Goal: Book appointment/travel/reservation

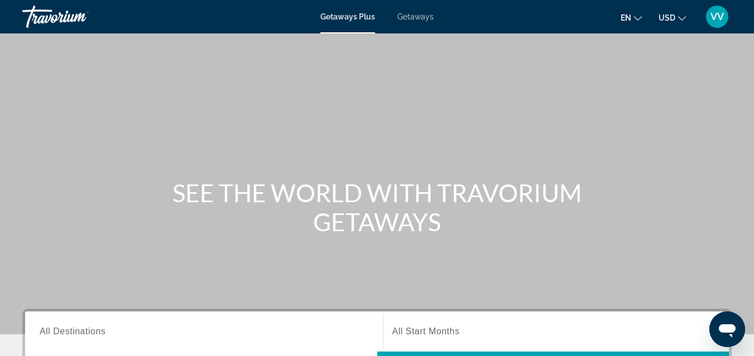
click at [409, 18] on span "Getaways" at bounding box center [415, 16] width 36 height 9
click at [82, 331] on span "All Destinations" at bounding box center [73, 331] width 66 height 9
click at [82, 331] on input "Destination All Destinations" at bounding box center [204, 332] width 329 height 13
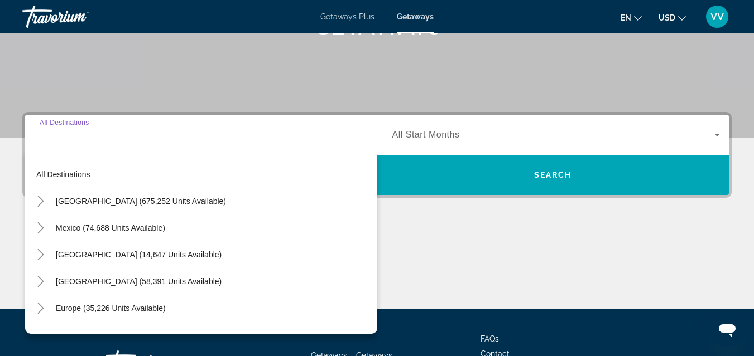
scroll to position [273, 0]
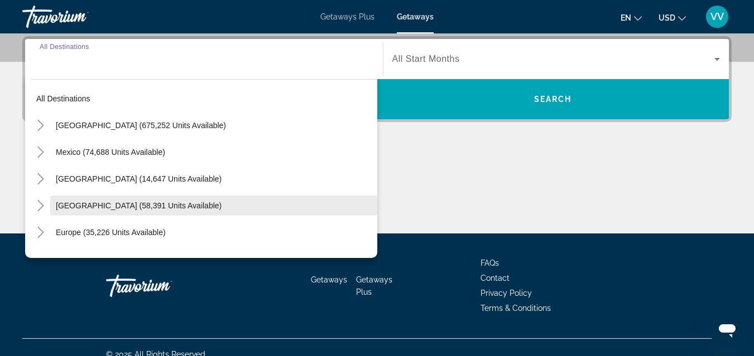
click at [161, 203] on span "[GEOGRAPHIC_DATA] (58,391 units available)" at bounding box center [139, 205] width 166 height 9
type input "**********"
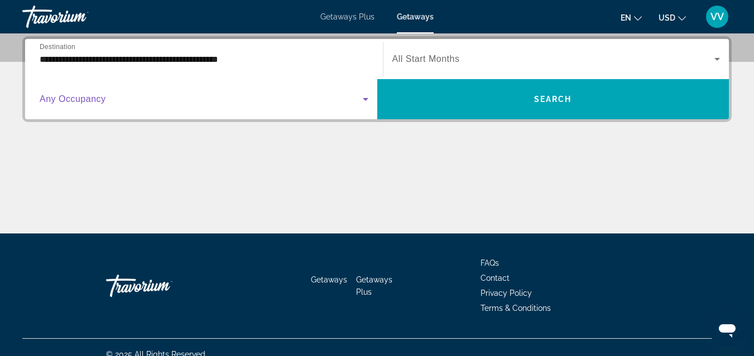
click at [111, 100] on span "Search widget" at bounding box center [201, 99] width 323 height 13
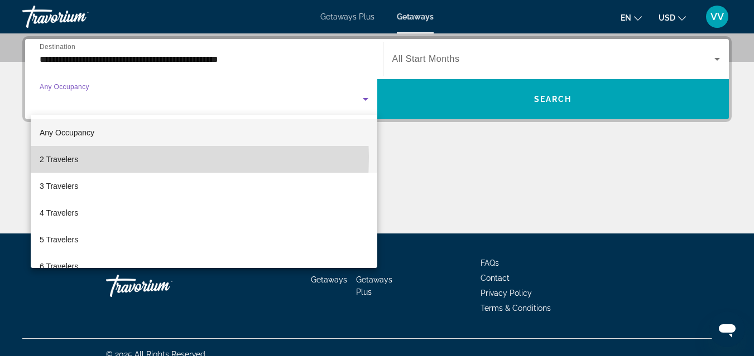
click at [81, 158] on mat-option "2 Travelers" at bounding box center [204, 159] width 346 height 27
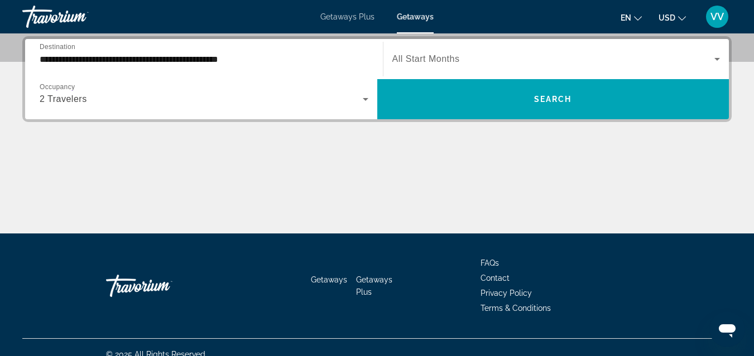
click at [442, 55] on span "All Start Months" at bounding box center [425, 58] width 67 height 9
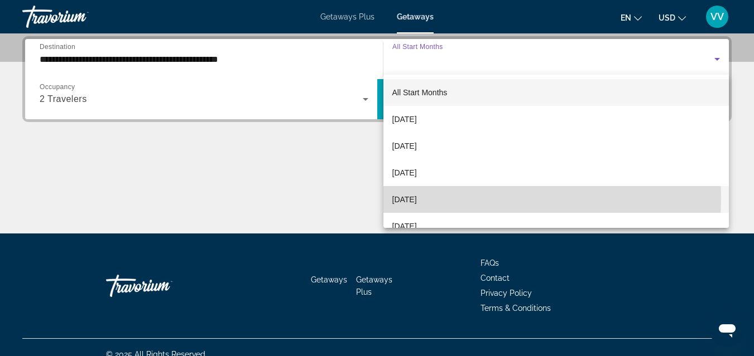
click at [417, 199] on span "[DATE]" at bounding box center [404, 199] width 25 height 13
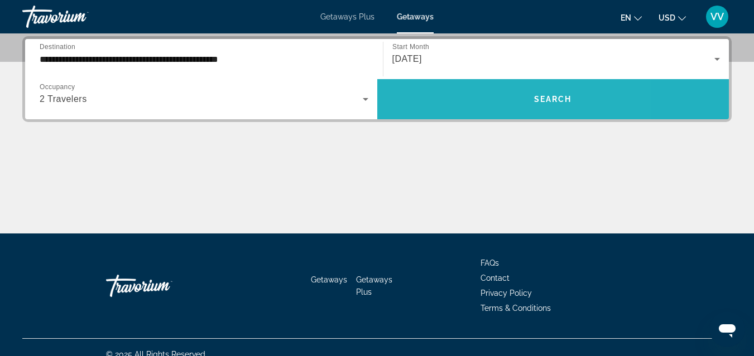
click at [477, 100] on span "Search widget" at bounding box center [553, 99] width 352 height 27
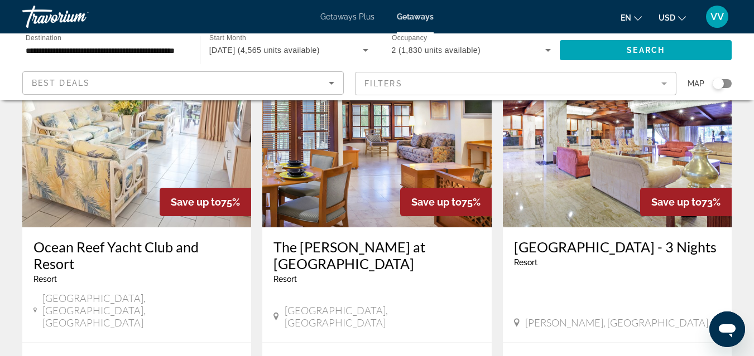
scroll to position [89, 0]
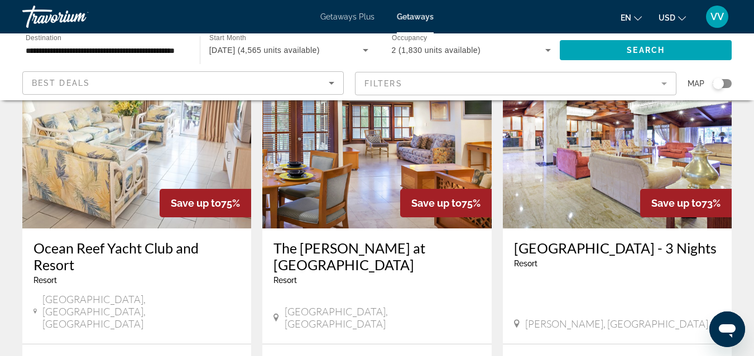
click at [640, 18] on icon "Change language" at bounding box center [638, 18] width 8 height 4
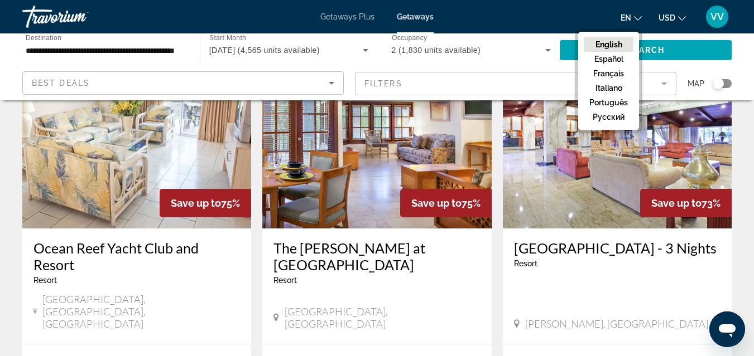
click at [670, 17] on span "USD" at bounding box center [666, 17] width 17 height 9
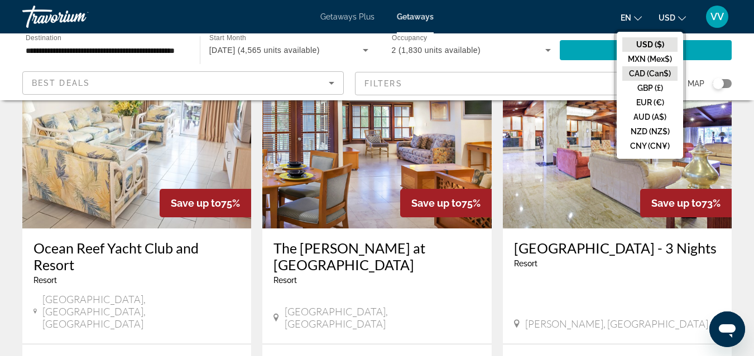
click at [656, 69] on button "CAD (Can$)" at bounding box center [649, 73] width 55 height 15
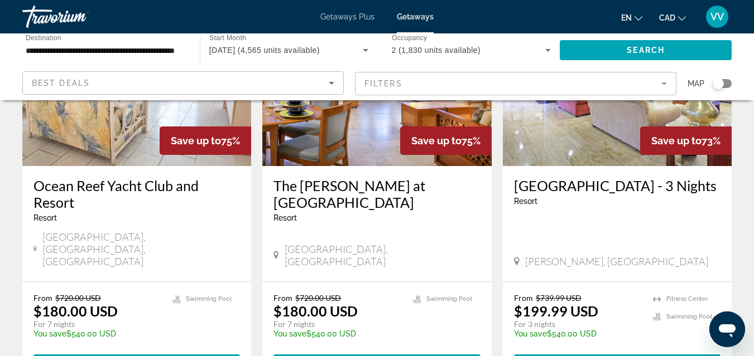
scroll to position [156, 0]
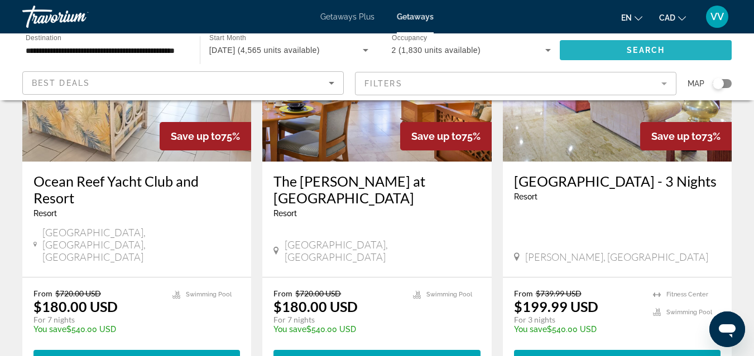
click at [662, 53] on span "Search" at bounding box center [645, 50] width 38 height 9
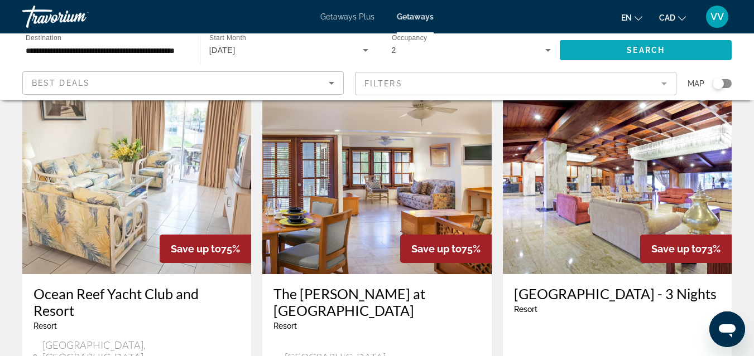
scroll to position [45, 0]
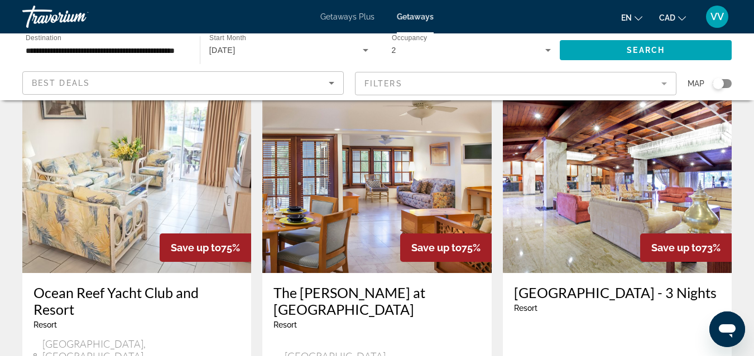
click at [152, 167] on img "Main content" at bounding box center [136, 184] width 229 height 178
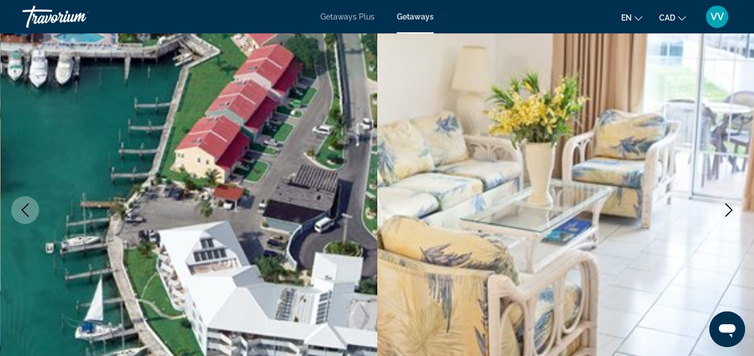
scroll to position [89, 0]
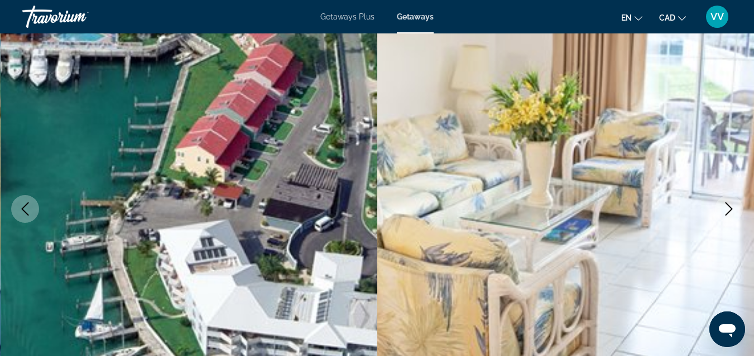
click at [732, 211] on icon "Next image" at bounding box center [728, 208] width 13 height 13
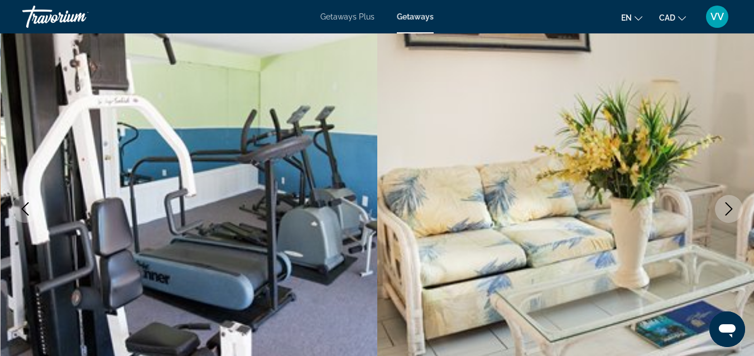
click at [732, 211] on icon "Next image" at bounding box center [728, 208] width 13 height 13
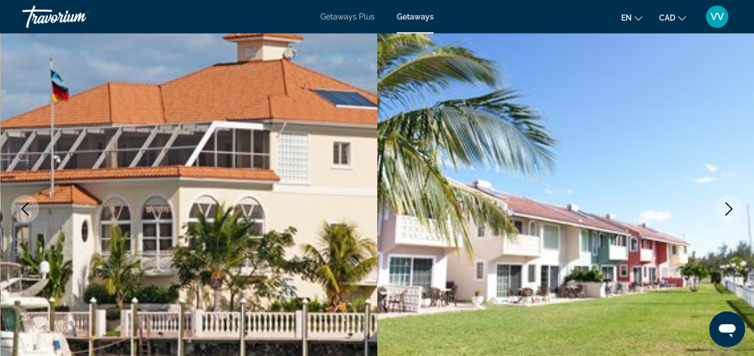
click at [726, 205] on icon "Next image" at bounding box center [728, 208] width 13 height 13
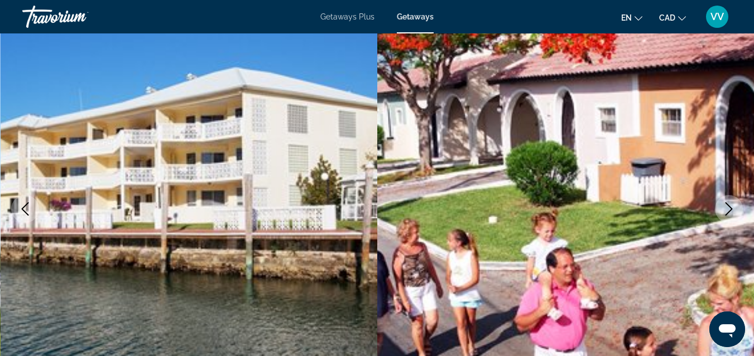
click at [726, 205] on icon "Next image" at bounding box center [728, 208] width 13 height 13
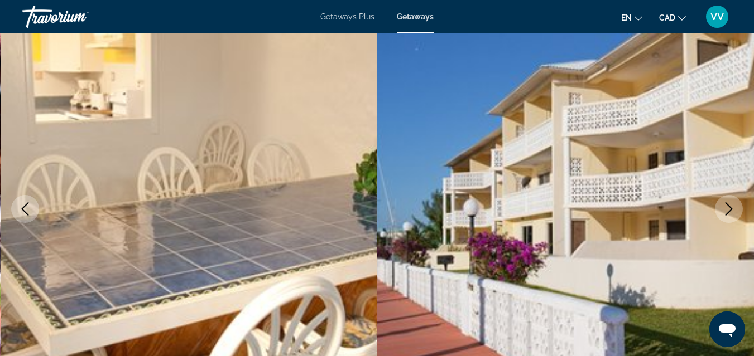
click at [28, 208] on icon "Previous image" at bounding box center [24, 208] width 13 height 13
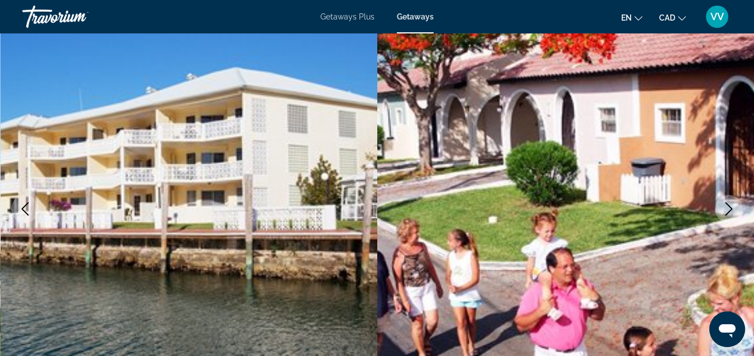
click at [728, 207] on icon "Next image" at bounding box center [728, 208] width 13 height 13
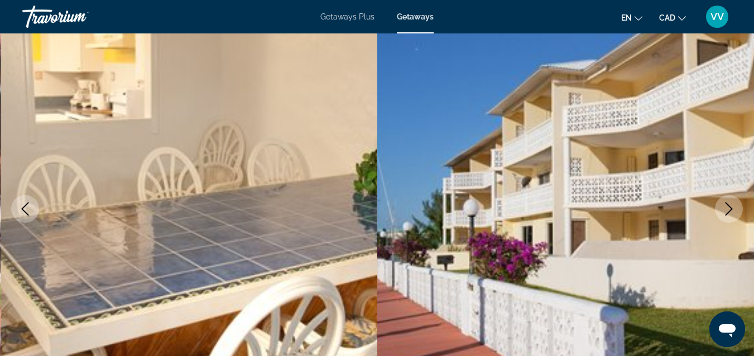
click at [728, 207] on icon "Next image" at bounding box center [728, 208] width 13 height 13
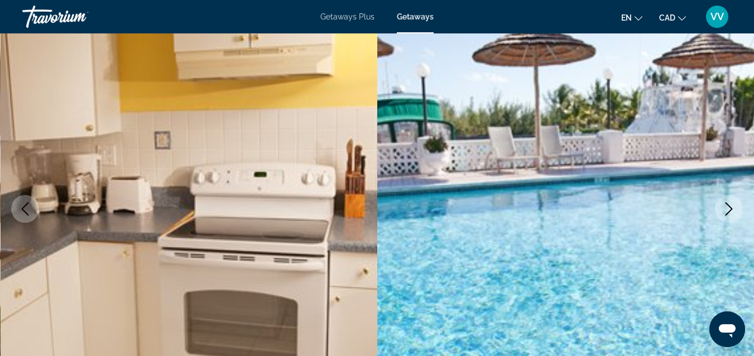
click at [728, 207] on icon "Next image" at bounding box center [728, 208] width 13 height 13
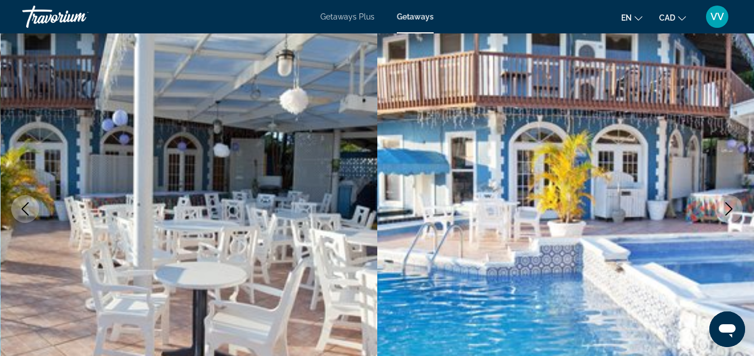
click at [728, 207] on icon "Next image" at bounding box center [728, 208] width 13 height 13
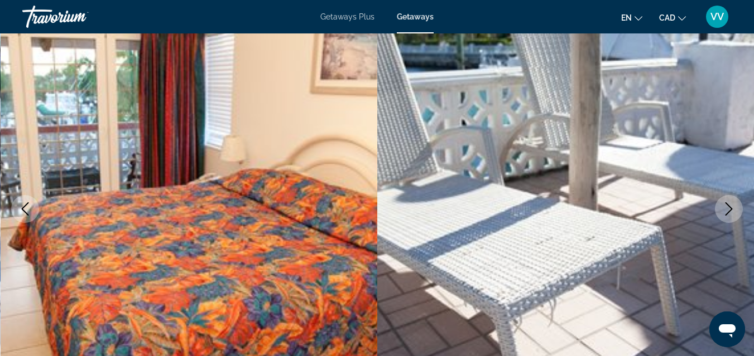
click at [728, 207] on icon "Next image" at bounding box center [728, 208] width 13 height 13
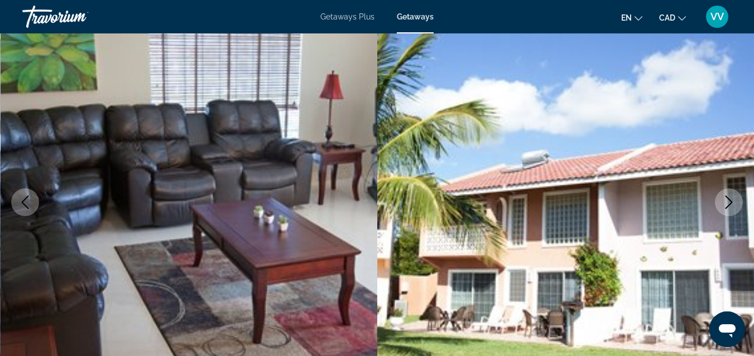
scroll to position [0, 0]
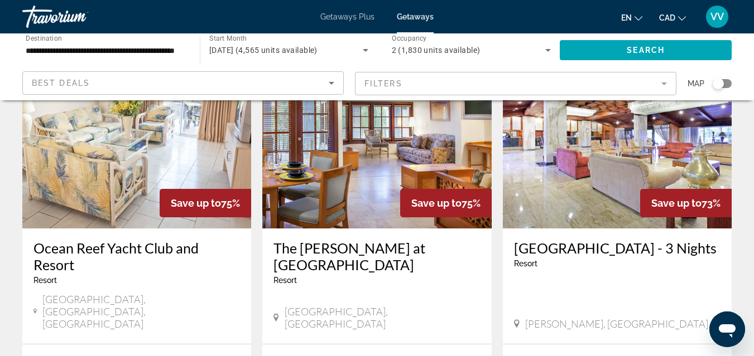
scroll to position [67, 0]
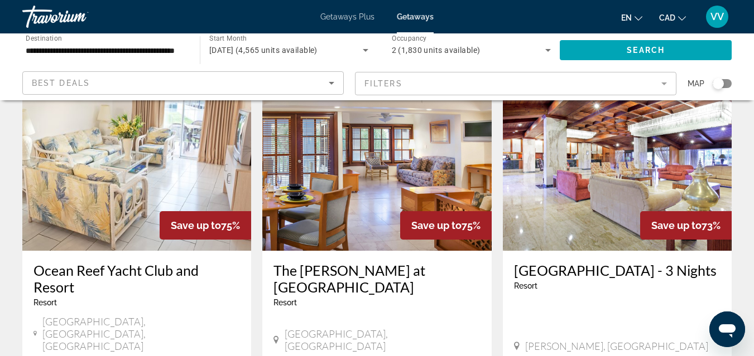
click at [558, 197] on img "Main content" at bounding box center [617, 162] width 229 height 178
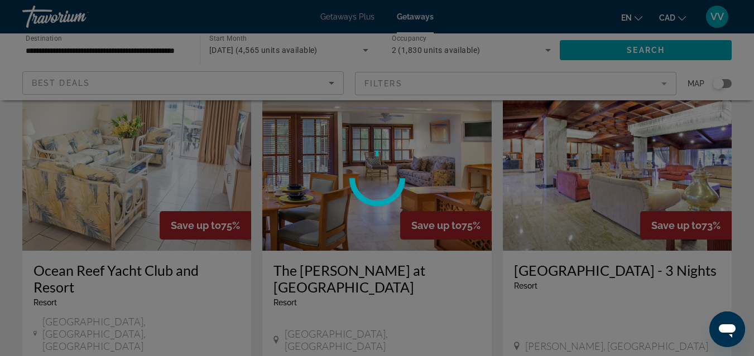
click at [558, 197] on div at bounding box center [377, 178] width 754 height 356
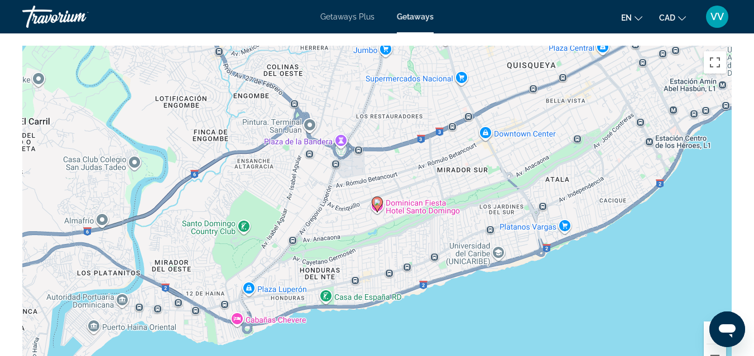
scroll to position [1606, 0]
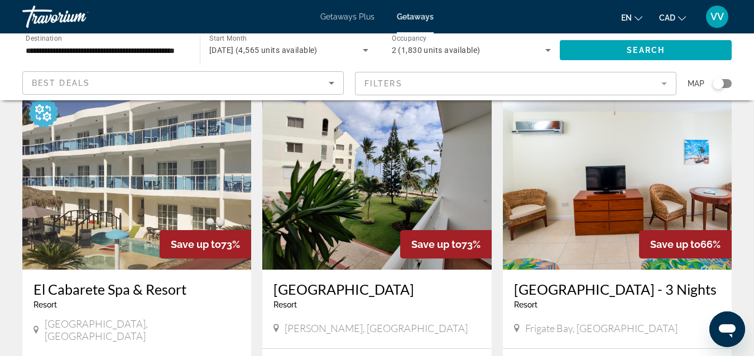
scroll to position [491, 0]
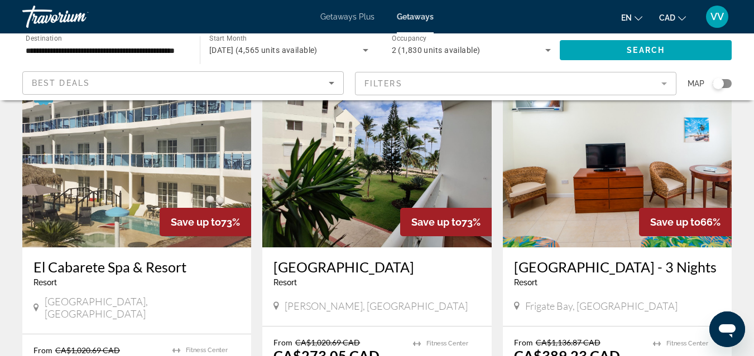
click at [318, 156] on img "Main content" at bounding box center [376, 158] width 229 height 178
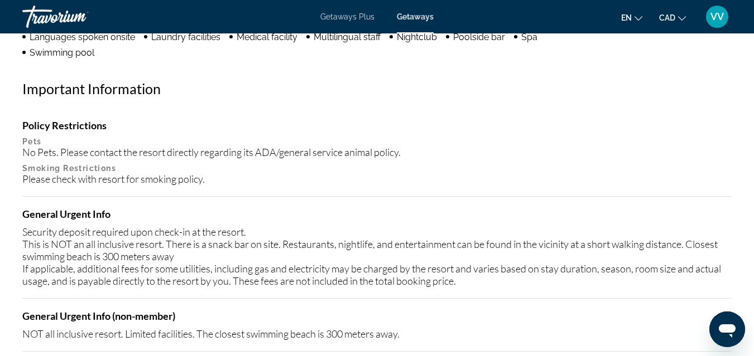
scroll to position [1160, 0]
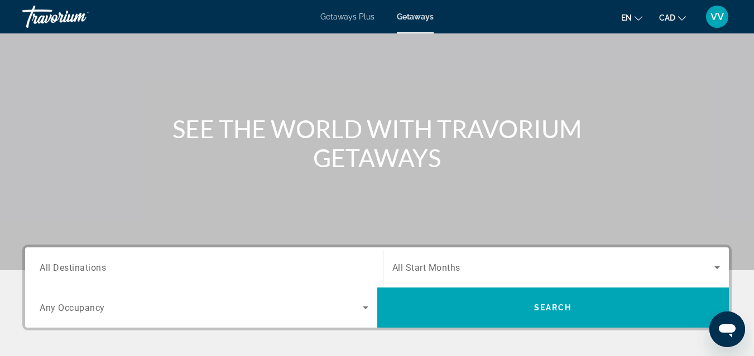
scroll to position [64, 0]
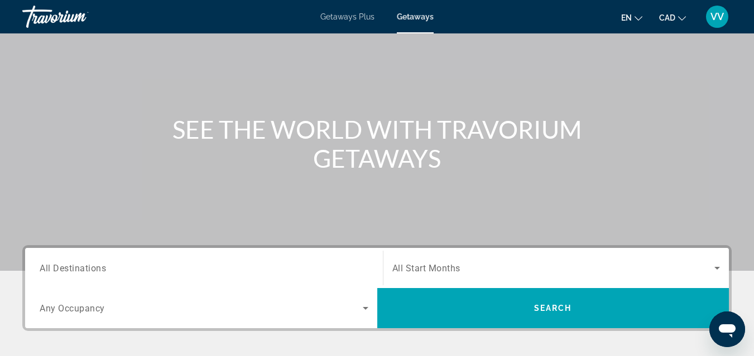
click at [84, 264] on span "All Destinations" at bounding box center [73, 268] width 66 height 11
click at [84, 264] on input "Destination All Destinations" at bounding box center [204, 268] width 329 height 13
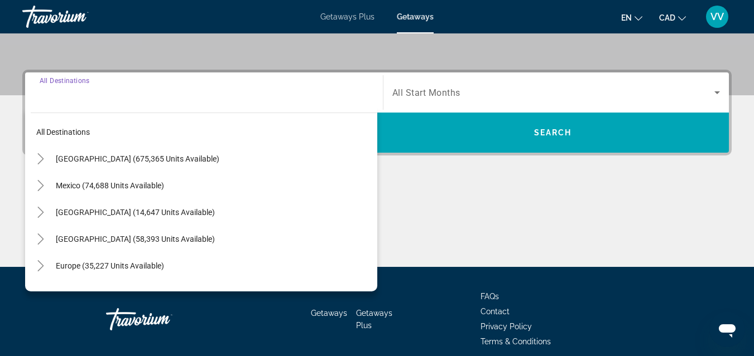
scroll to position [273, 0]
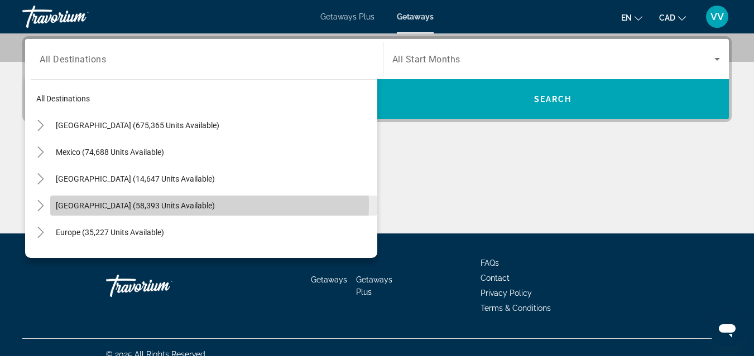
click at [94, 204] on span "Caribbean & Atlantic Islands (58,393 units available)" at bounding box center [135, 205] width 159 height 9
type input "**********"
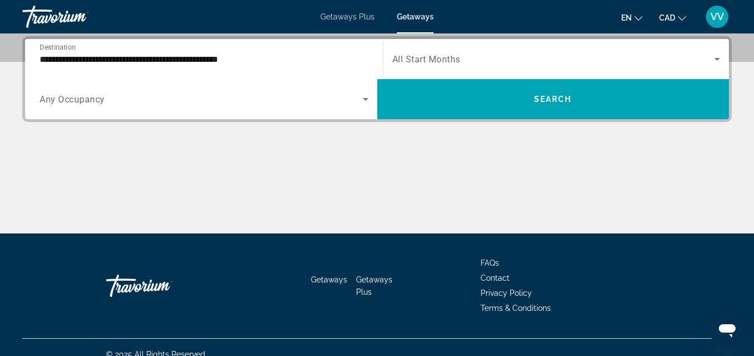
click at [90, 98] on span "Any Occupancy" at bounding box center [72, 99] width 65 height 11
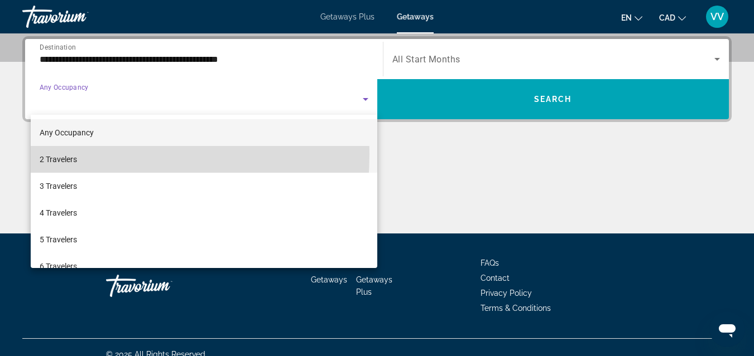
click at [76, 155] on span "2 Travelers" at bounding box center [58, 159] width 37 height 13
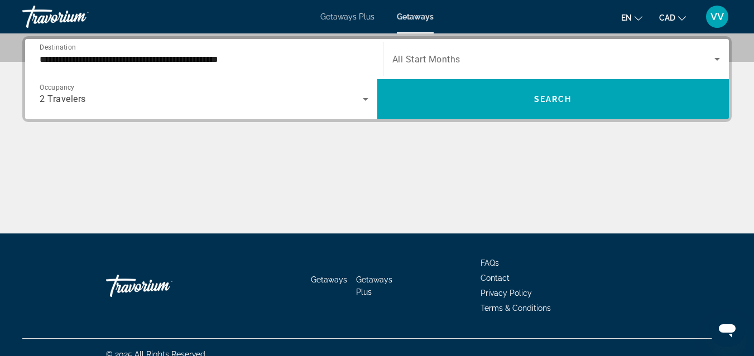
click at [457, 60] on span "All Start Months" at bounding box center [426, 59] width 68 height 11
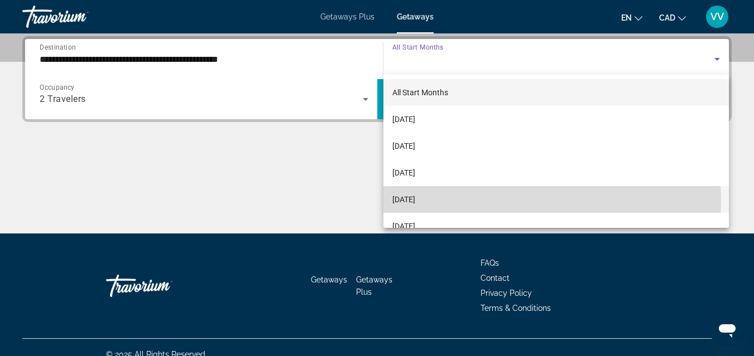
click at [415, 202] on span "[DATE]" at bounding box center [403, 199] width 23 height 13
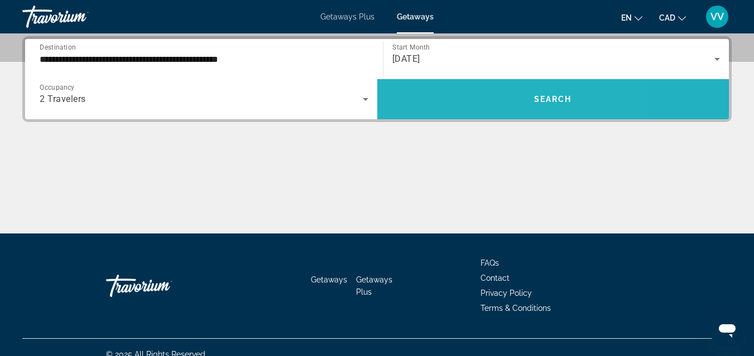
click at [476, 98] on span "Search widget" at bounding box center [553, 99] width 352 height 27
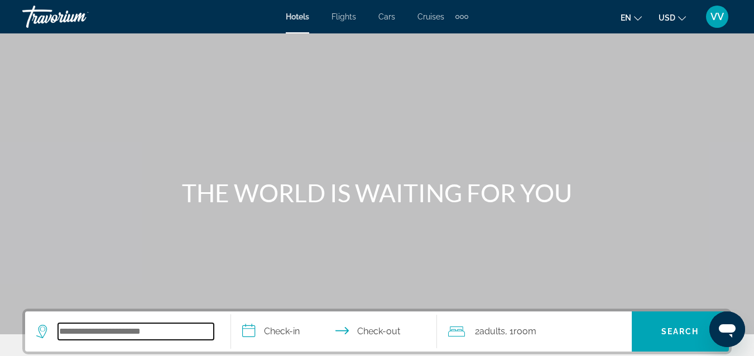
click at [117, 334] on input "Search widget" at bounding box center [136, 332] width 156 height 17
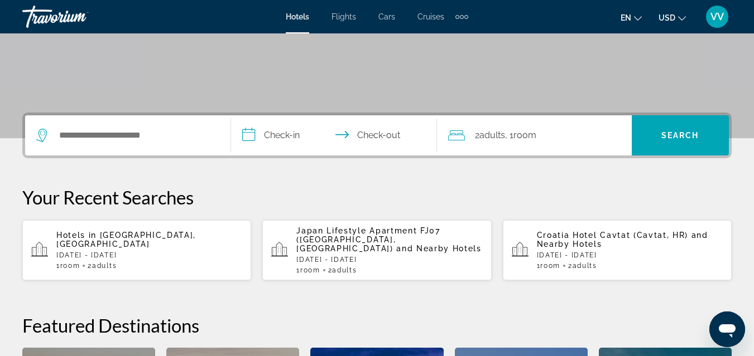
click at [117, 334] on div "**********" at bounding box center [377, 320] width 754 height 414
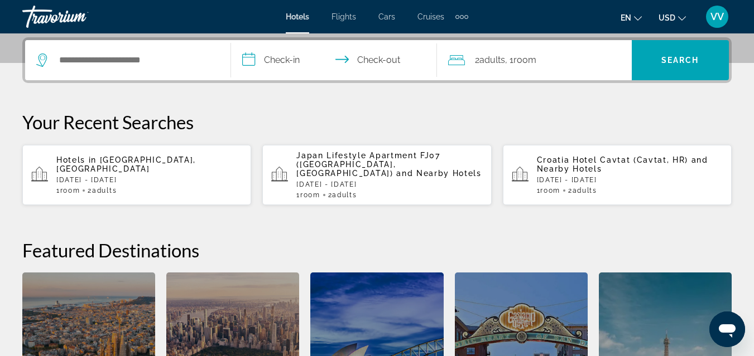
scroll to position [273, 0]
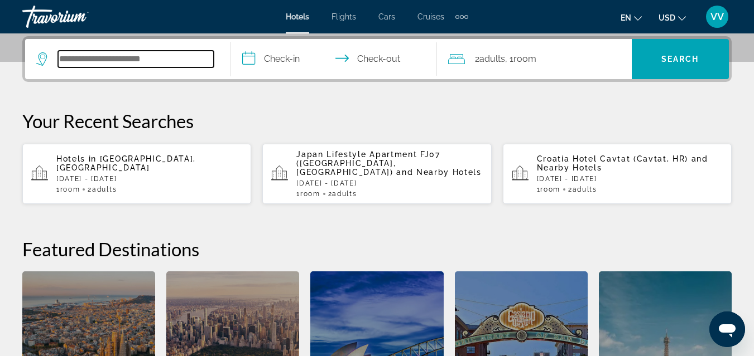
click at [141, 63] on input "Search widget" at bounding box center [136, 59] width 156 height 17
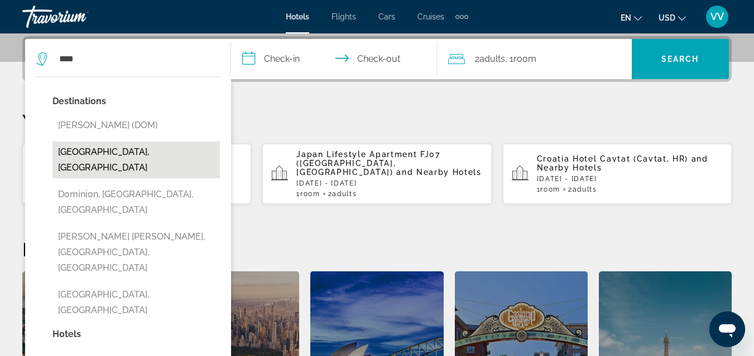
click at [128, 151] on button "Dominican Republic, Dominican Republic" at bounding box center [135, 160] width 167 height 37
type input "**********"
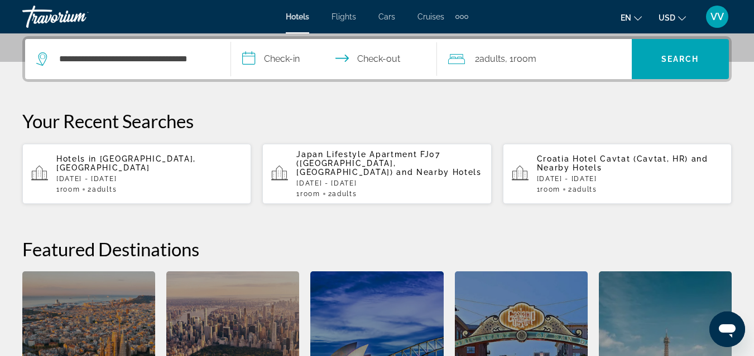
click at [281, 58] on input "**********" at bounding box center [336, 61] width 210 height 44
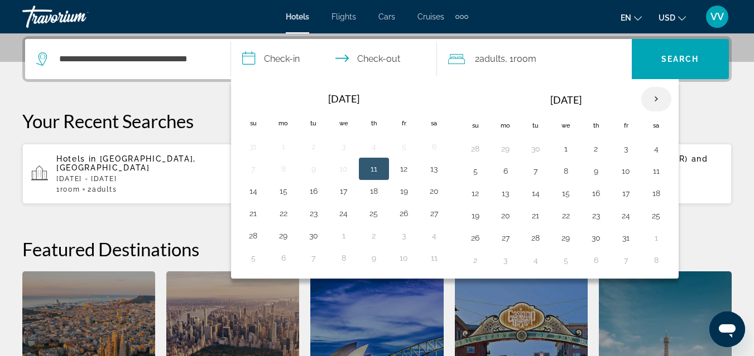
click at [658, 103] on th "Next month" at bounding box center [656, 99] width 30 height 25
click at [505, 149] on button "1" at bounding box center [505, 149] width 18 height 16
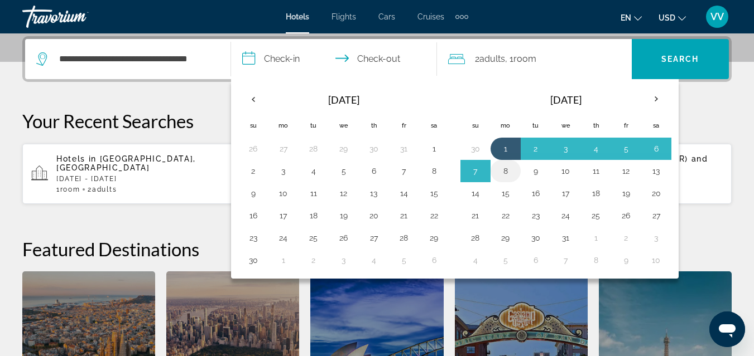
click at [508, 168] on button "8" at bounding box center [505, 171] width 18 height 16
type input "**********"
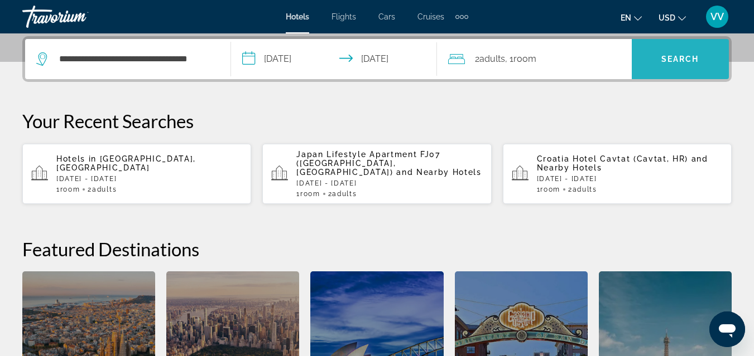
click at [658, 64] on span "Search widget" at bounding box center [679, 59] width 97 height 27
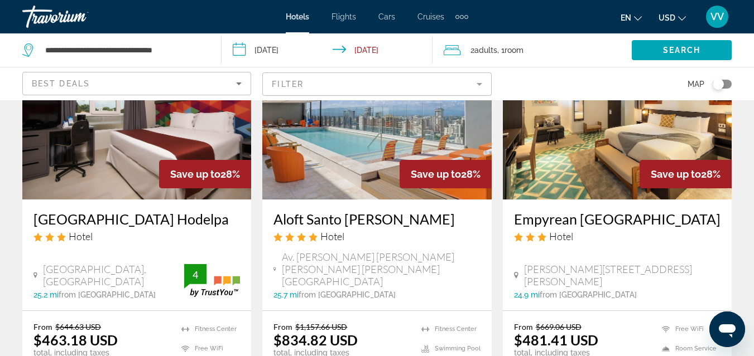
scroll to position [1093, 0]
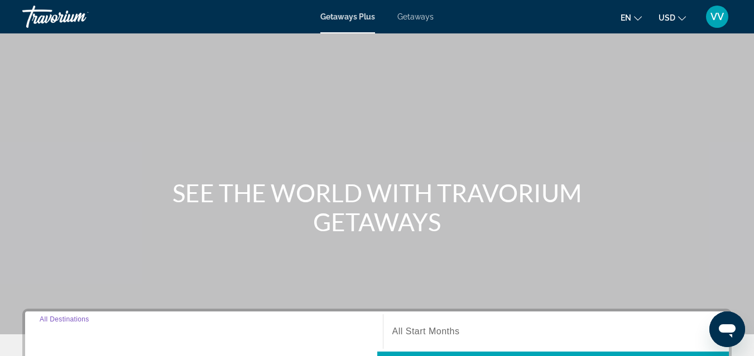
click at [70, 337] on input "Destination All Destinations" at bounding box center [204, 332] width 329 height 13
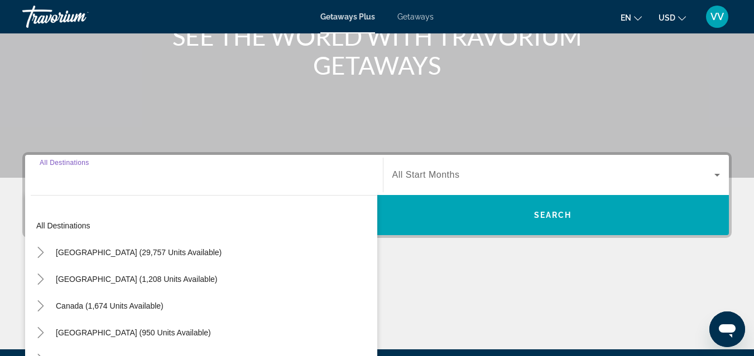
scroll to position [273, 0]
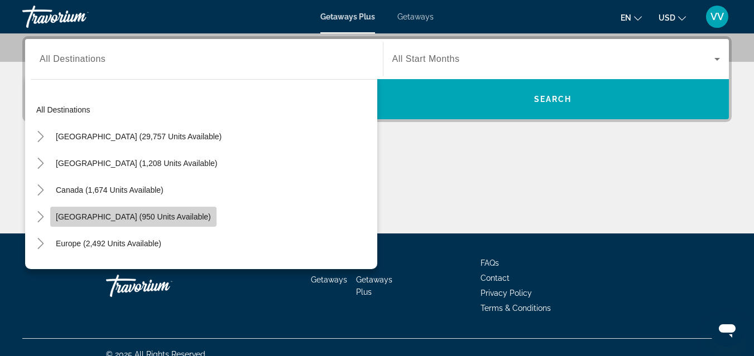
click at [104, 221] on span "Search widget" at bounding box center [133, 217] width 166 height 27
type input "**********"
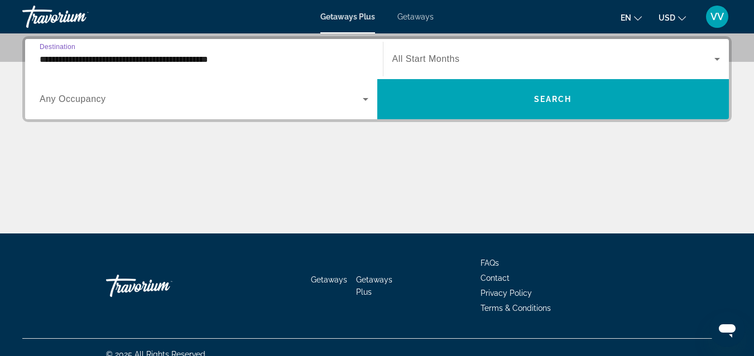
click at [215, 101] on span "Search widget" at bounding box center [201, 99] width 323 height 13
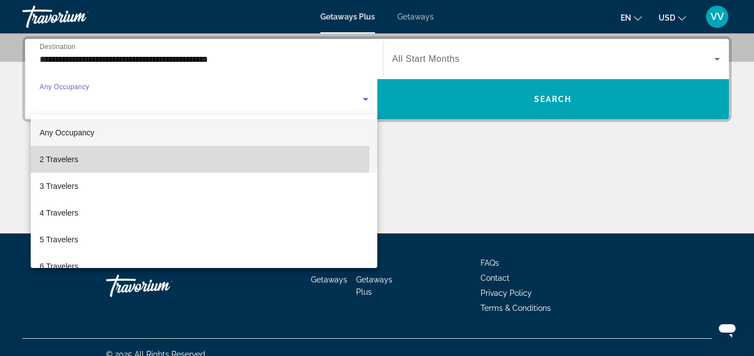
click at [154, 156] on mat-option "2 Travelers" at bounding box center [204, 159] width 346 height 27
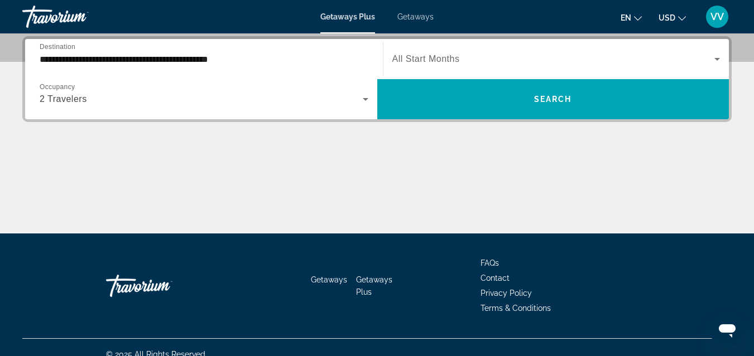
click at [409, 61] on span "All Start Months" at bounding box center [425, 58] width 67 height 9
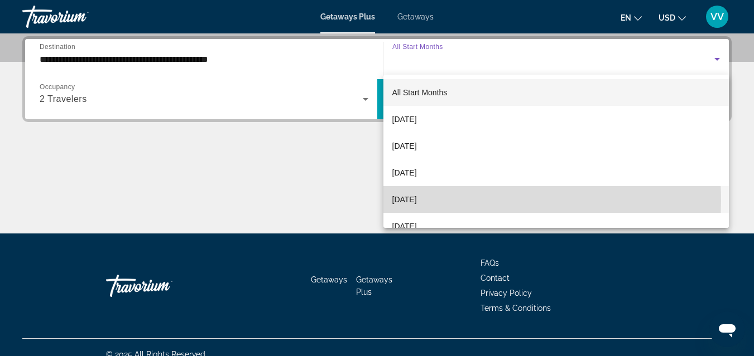
click at [417, 201] on span "[DATE]" at bounding box center [404, 199] width 25 height 13
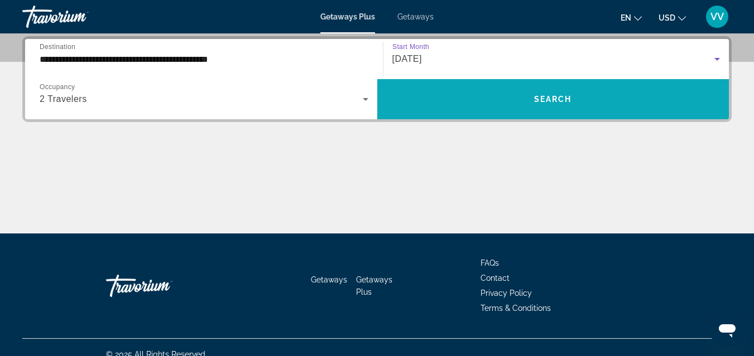
click at [467, 105] on span "Search widget" at bounding box center [553, 99] width 352 height 27
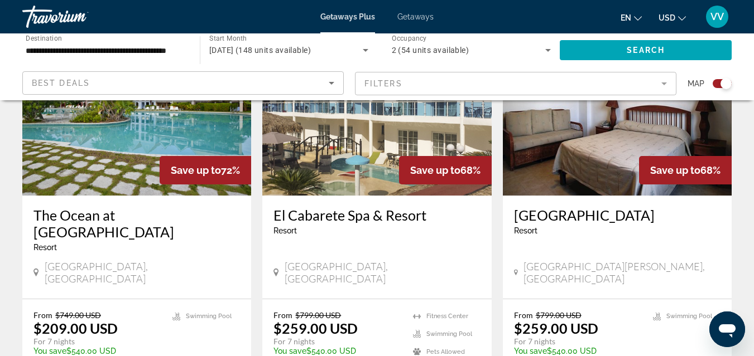
scroll to position [469, 0]
